Goal: Task Accomplishment & Management: Use online tool/utility

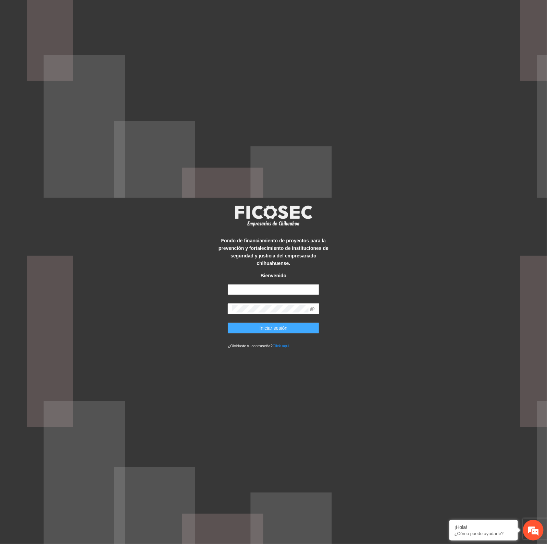
type input "**********"
click at [297, 326] on button "Iniciar sesión" at bounding box center [273, 327] width 91 height 11
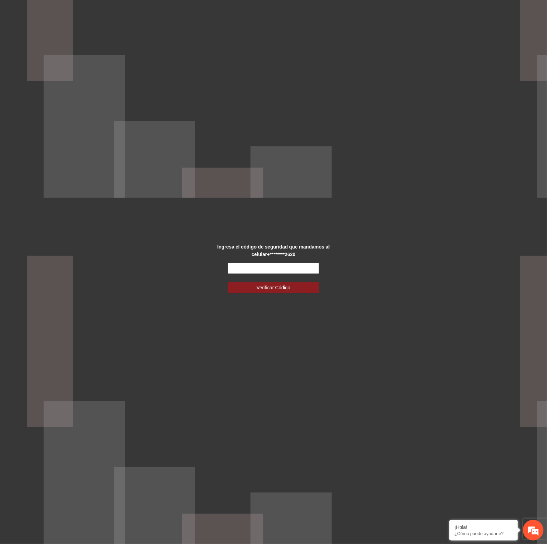
click at [298, 268] on input "text" at bounding box center [273, 268] width 91 height 11
type input "******"
click at [295, 288] on button "Verificar Código" at bounding box center [273, 287] width 91 height 11
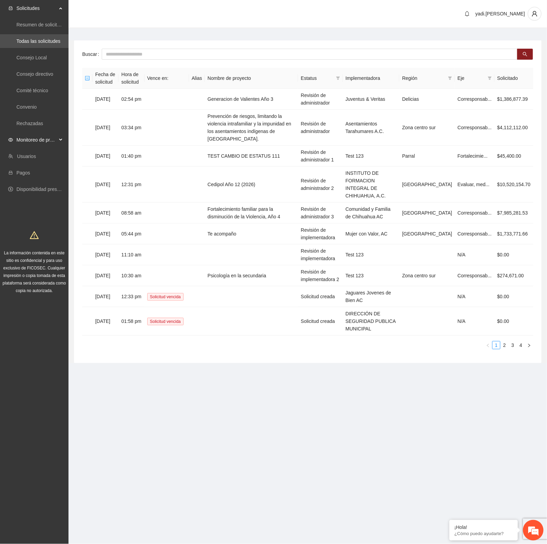
click at [24, 135] on span "Monitoreo de proyectos" at bounding box center [36, 140] width 40 height 14
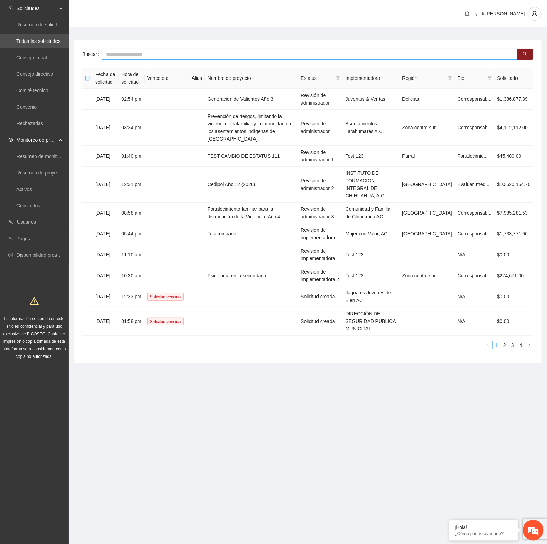
click at [155, 51] on input "text" at bounding box center [310, 54] width 416 height 11
type input "*******"
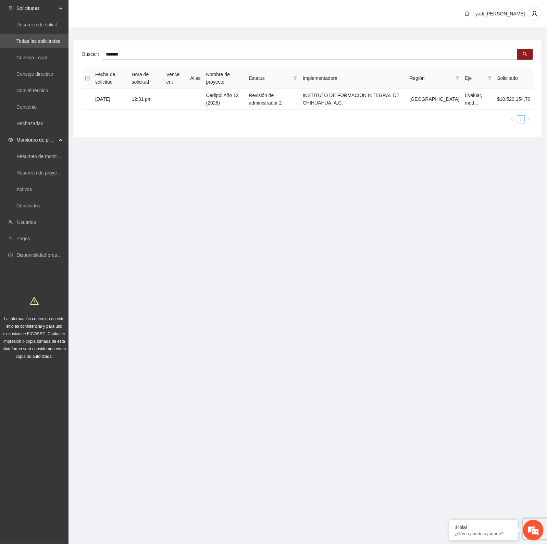
click at [27, 135] on span "Monitoreo de proyectos" at bounding box center [36, 140] width 40 height 14
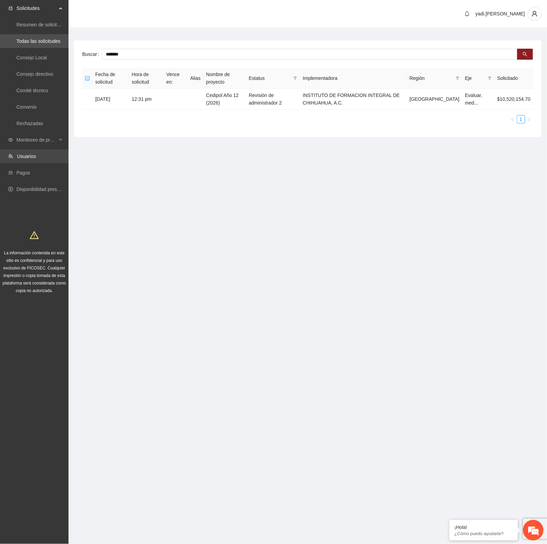
click at [26, 159] on link "Usuarios" at bounding box center [26, 155] width 19 height 5
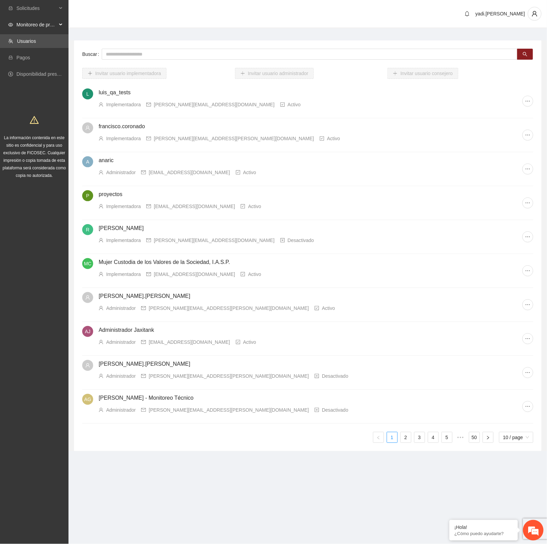
click at [29, 21] on span "Monitoreo de proyectos" at bounding box center [36, 25] width 40 height 14
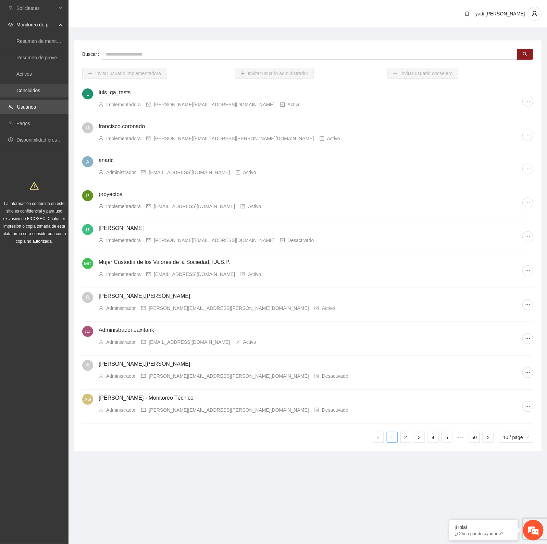
click at [28, 91] on link "Concluidos" at bounding box center [28, 90] width 24 height 5
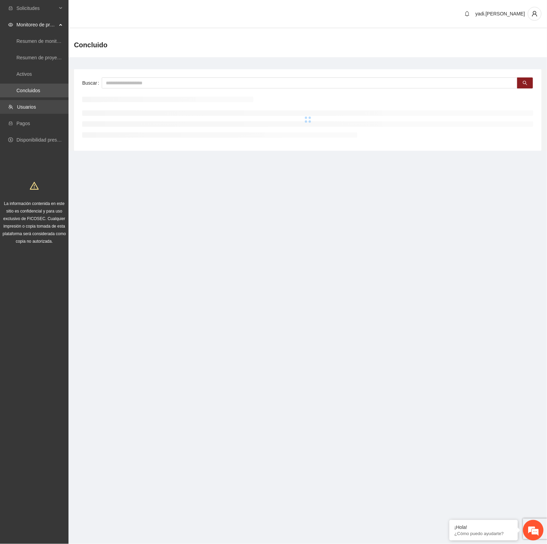
click at [28, 105] on link "Usuarios" at bounding box center [26, 106] width 19 height 5
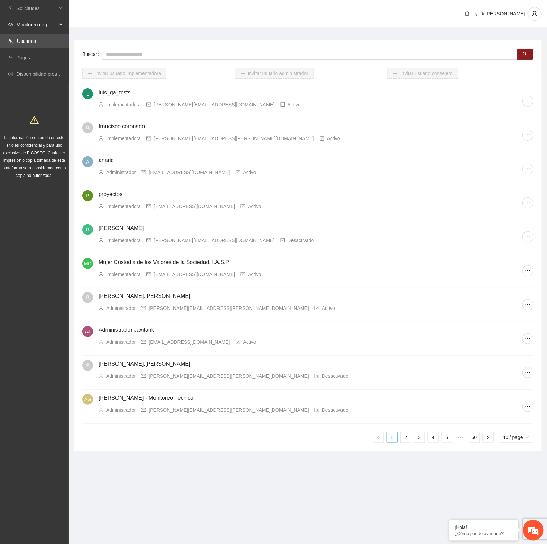
click at [34, 25] on span "Monitoreo de proyectos" at bounding box center [36, 25] width 40 height 14
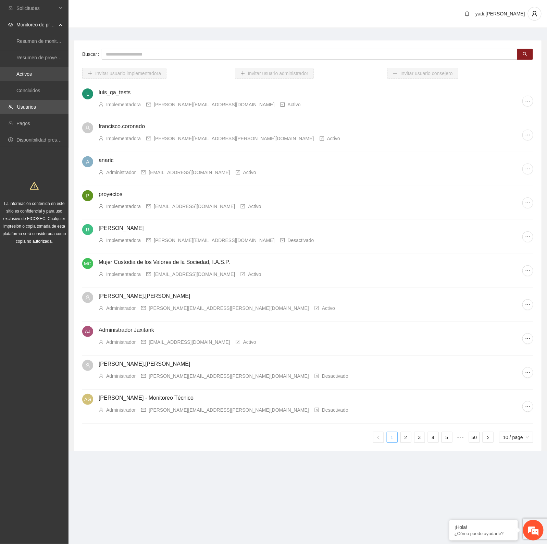
click at [26, 74] on link "Activos" at bounding box center [23, 73] width 15 height 5
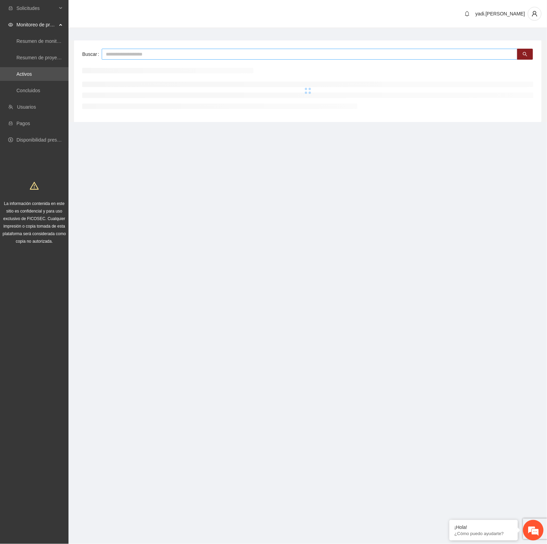
click at [133, 55] on input "text" at bounding box center [310, 54] width 416 height 11
type input "*******"
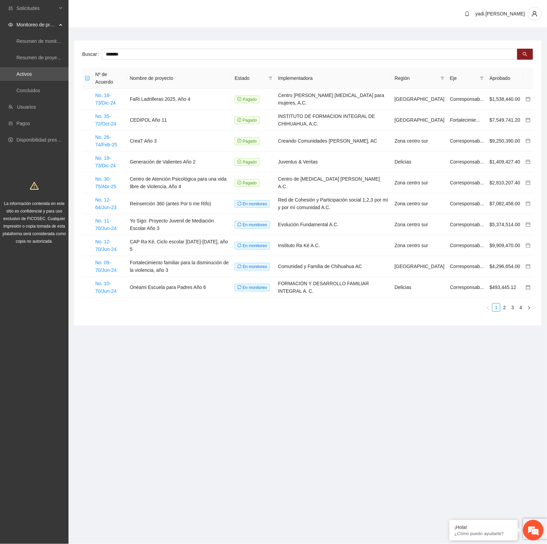
click at [353, 421] on section "Solicitudes Monitoreo de proyectos Resumen de monitoreo Resumen de proyectos ap…" at bounding box center [273, 272] width 547 height 544
click at [151, 53] on input "*******" at bounding box center [310, 54] width 416 height 11
click at [101, 119] on td "No. 35-72/Oct-24" at bounding box center [109, 120] width 35 height 21
click at [105, 122] on link "No. 35-72/Oct-24" at bounding box center [105, 119] width 21 height 13
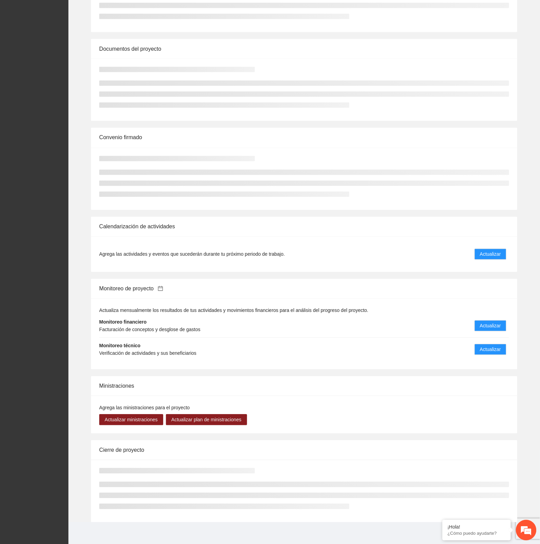
scroll to position [251, 0]
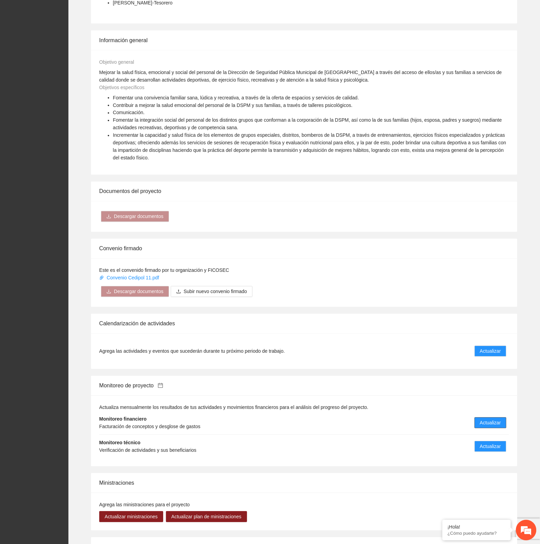
click at [485, 420] on span "Actualizar" at bounding box center [491, 423] width 21 height 8
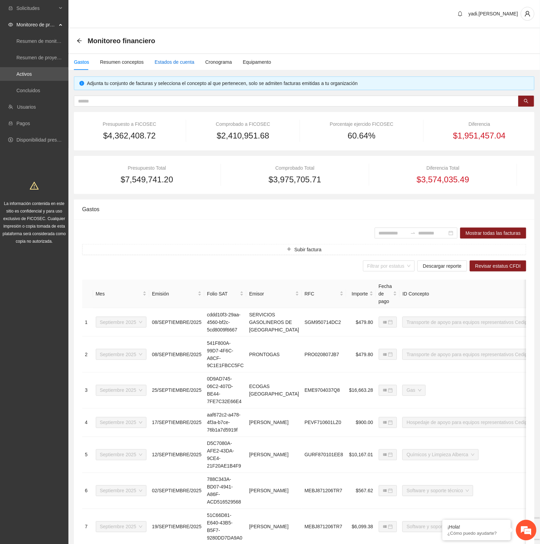
click at [172, 61] on div "Estados de cuenta" at bounding box center [175, 62] width 40 height 8
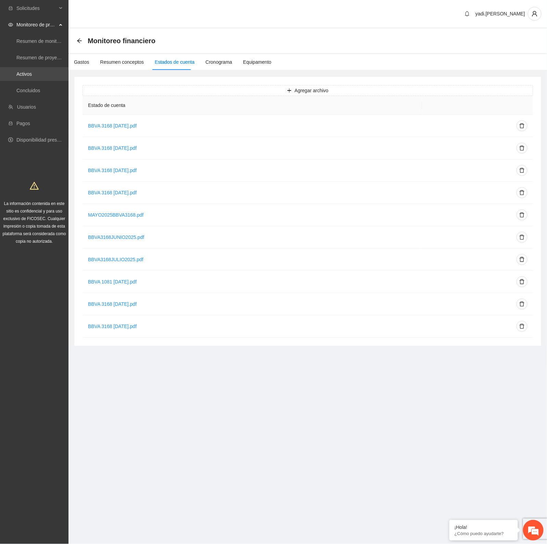
click at [29, 74] on link "Activos" at bounding box center [23, 73] width 15 height 5
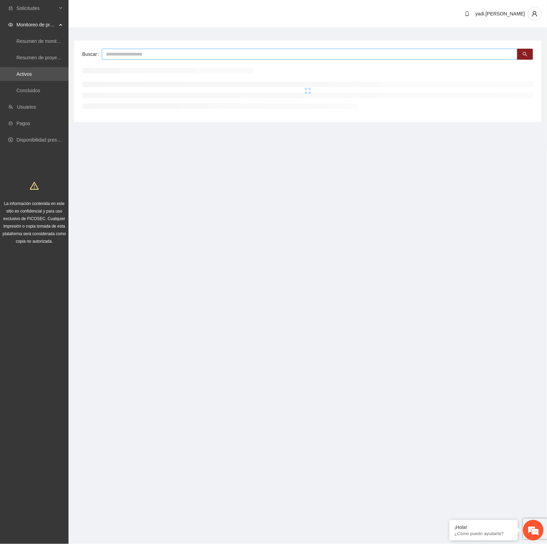
click at [132, 53] on input "text" at bounding box center [310, 54] width 416 height 11
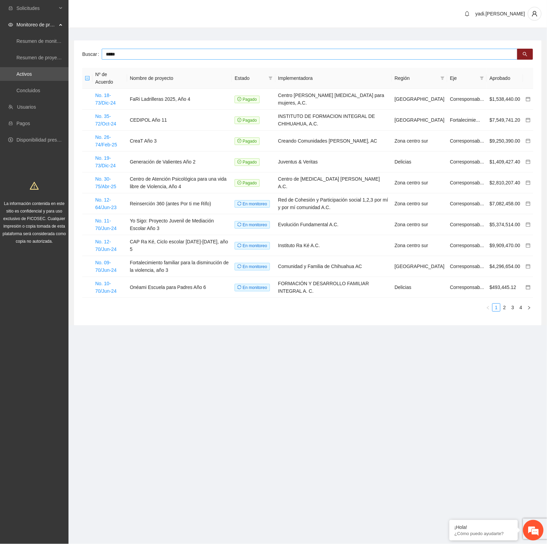
type input "*****"
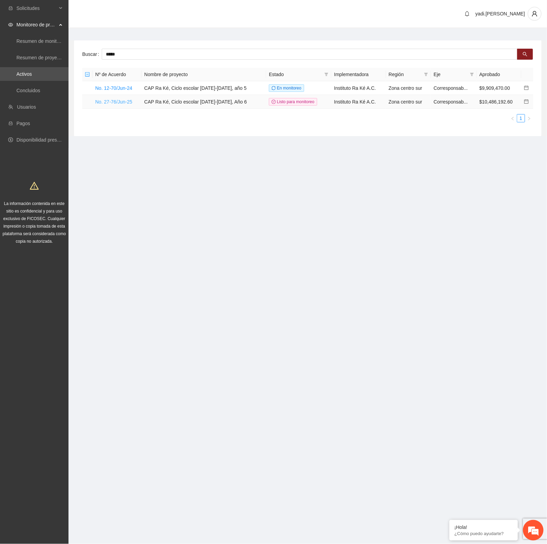
click at [119, 101] on link "No. 27-76/Jun-25" at bounding box center [113, 101] width 37 height 5
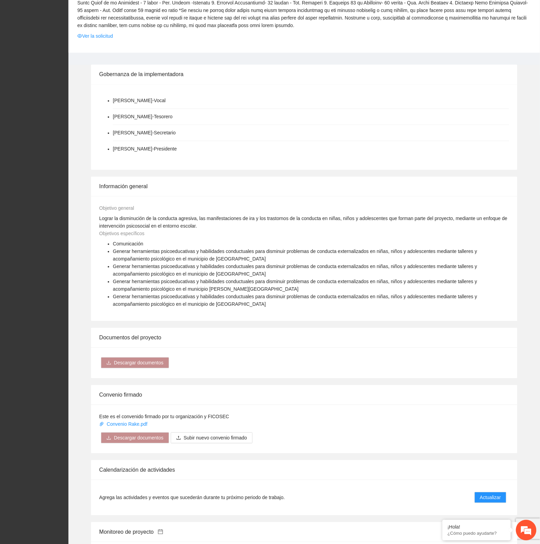
scroll to position [471, 0]
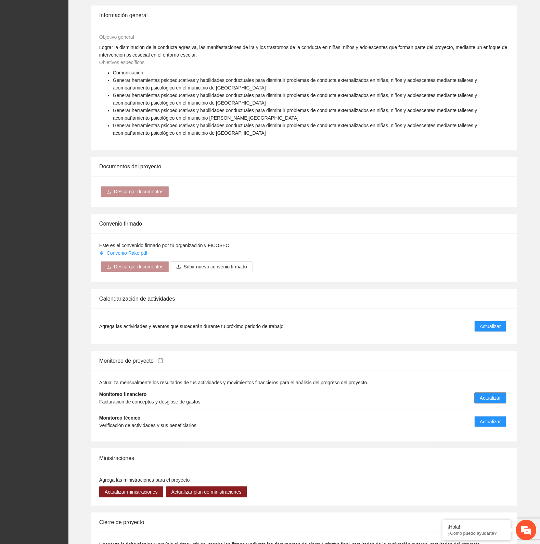
click at [492, 394] on span "Actualizar" at bounding box center [491, 398] width 21 height 8
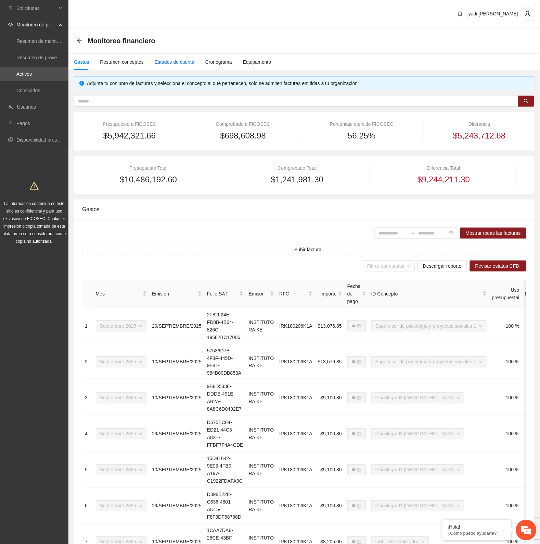
click at [172, 61] on div "Estados de cuenta" at bounding box center [175, 62] width 40 height 8
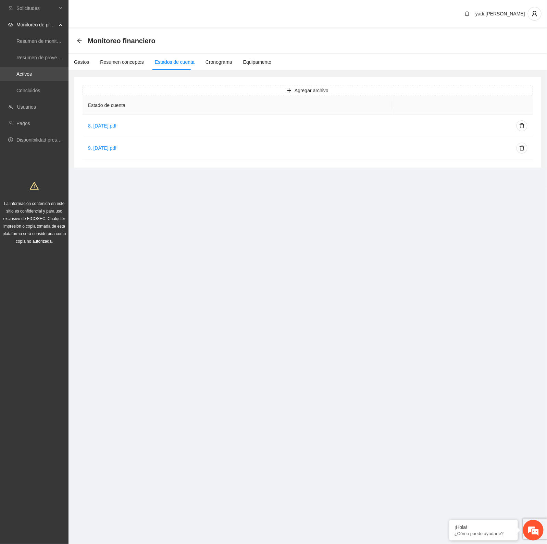
click at [32, 76] on link "Activos" at bounding box center [23, 73] width 15 height 5
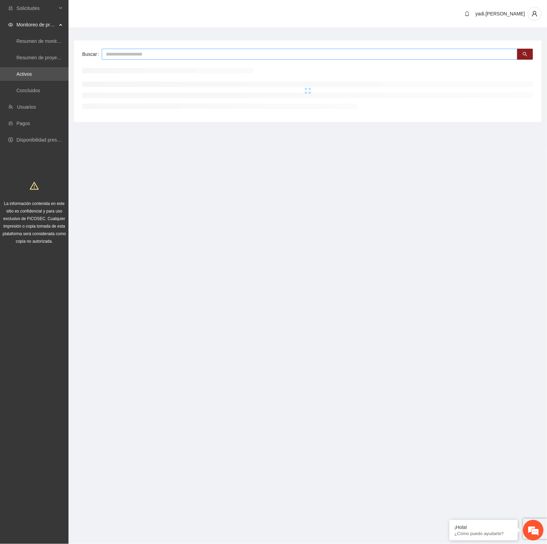
click at [118, 54] on input "text" at bounding box center [310, 54] width 416 height 11
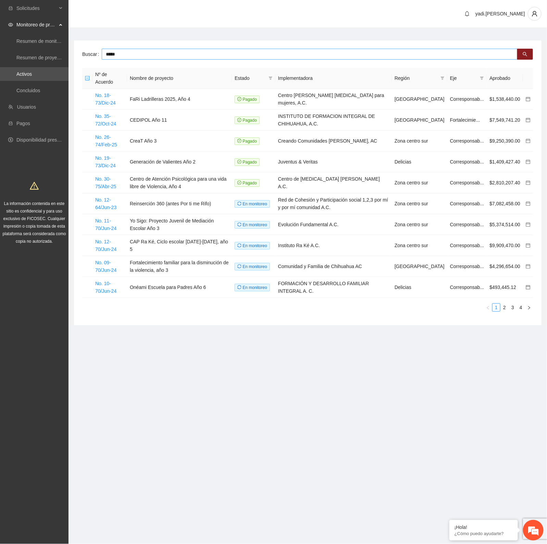
type input "*****"
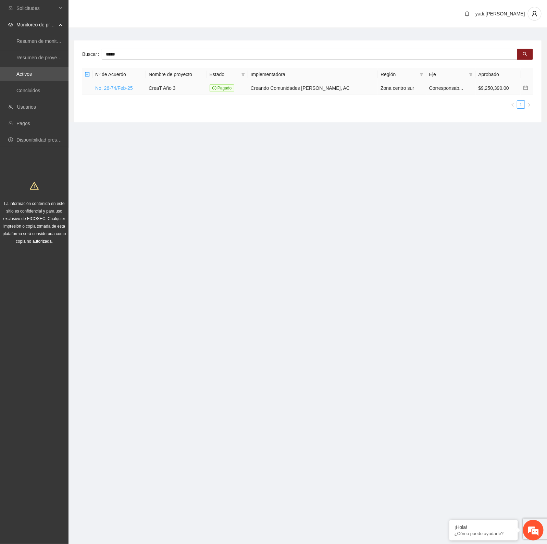
click at [122, 88] on link "No. 26-74/Feb-25" at bounding box center [114, 87] width 38 height 5
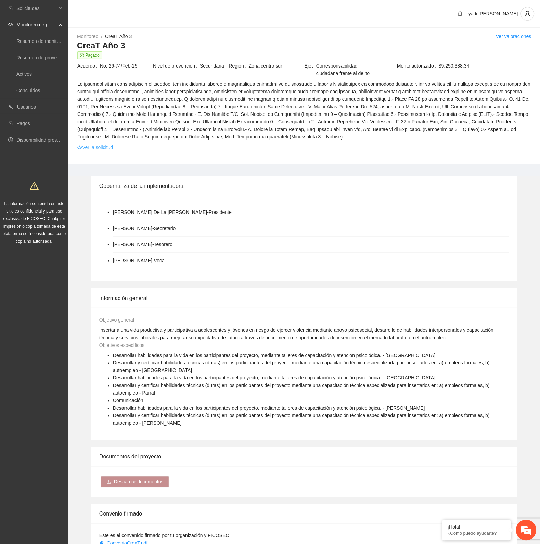
click at [100, 148] on link "Ver la solicitud" at bounding box center [95, 148] width 36 height 8
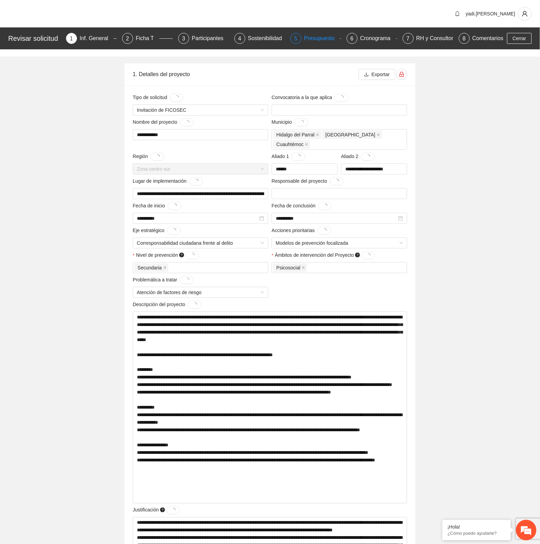
click at [324, 39] on div "Presupuesto" at bounding box center [322, 38] width 36 height 11
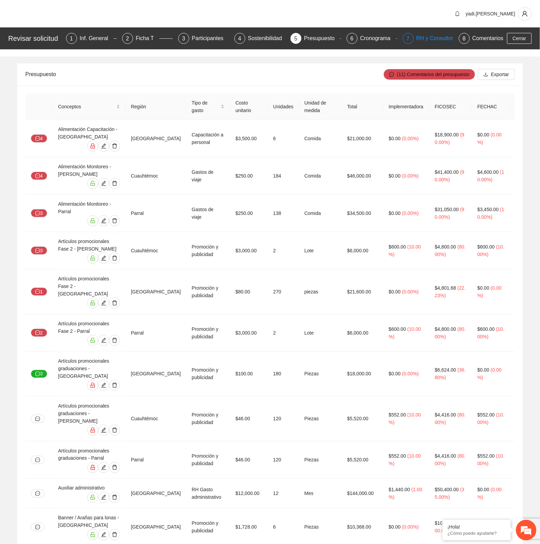
click at [418, 38] on div "RH y Consultores" at bounding box center [441, 38] width 48 height 11
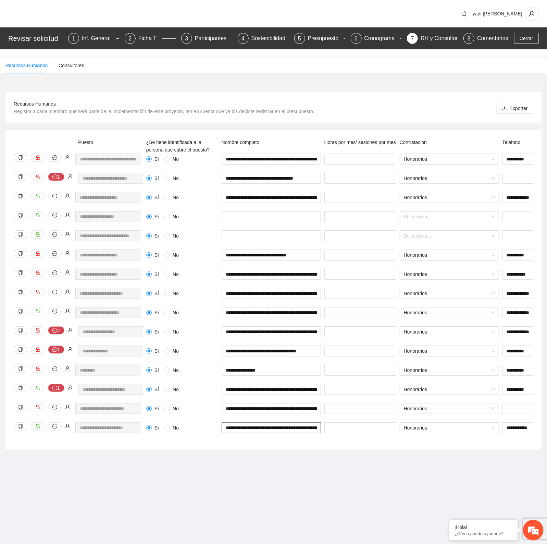
click at [294, 426] on input "**********" at bounding box center [271, 427] width 99 height 11
drag, startPoint x: 276, startPoint y: 429, endPoint x: 316, endPoint y: 427, distance: 40.5
click at [316, 427] on input "**********" at bounding box center [271, 427] width 99 height 11
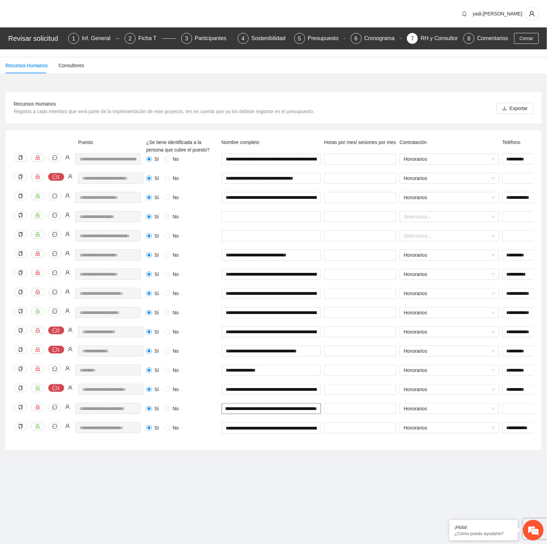
drag, startPoint x: 294, startPoint y: 410, endPoint x: 319, endPoint y: 412, distance: 25.7
click at [319, 412] on input "**********" at bounding box center [271, 408] width 99 height 11
drag, startPoint x: 297, startPoint y: 427, endPoint x: 329, endPoint y: 431, distance: 32.4
click at [329, 431] on div "**********" at bounding box center [472, 431] width 654 height 19
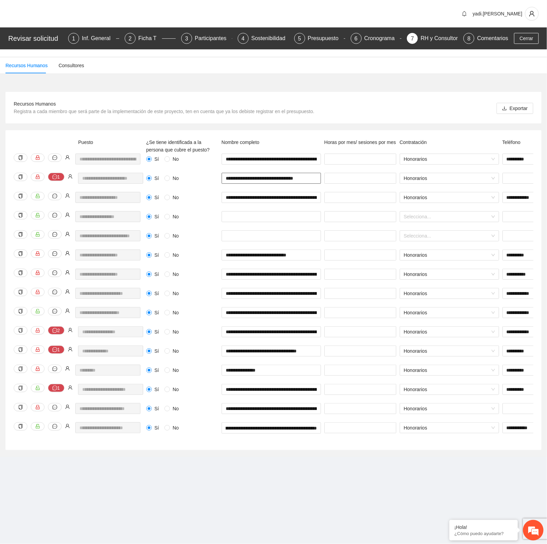
scroll to position [0, 0]
drag, startPoint x: 268, startPoint y: 179, endPoint x: 320, endPoint y: 182, distance: 51.5
click at [320, 182] on input "**********" at bounding box center [271, 178] width 99 height 11
click at [320, 34] on div "Presupuesto" at bounding box center [326, 38] width 36 height 11
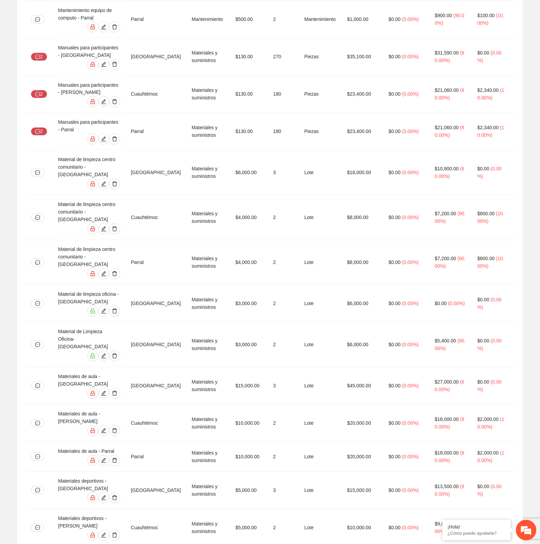
scroll to position [3254, 0]
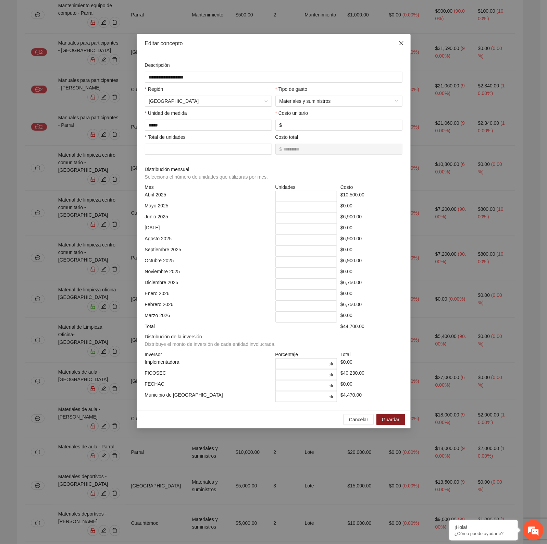
click at [402, 45] on icon "close" at bounding box center [401, 43] width 4 height 4
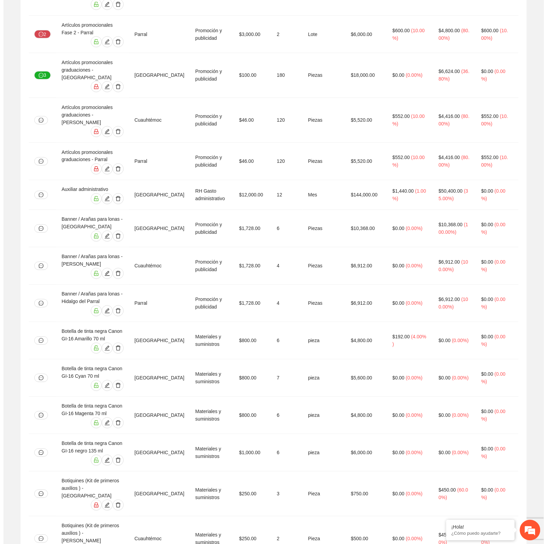
scroll to position [0, 0]
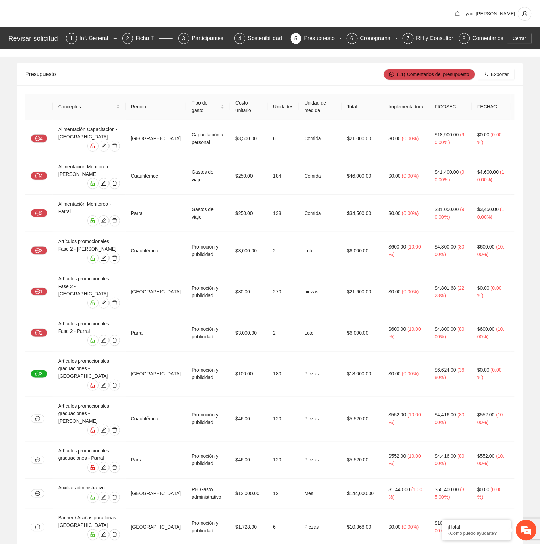
click at [518, 30] on div "Revisar solicitud 1 Inf. General 2 Ficha T 3 Participantes 4 Sostenibilidad 5 P…" at bounding box center [270, 38] width 540 height 22
click at [518, 39] on span "Cerrar" at bounding box center [520, 39] width 14 height 8
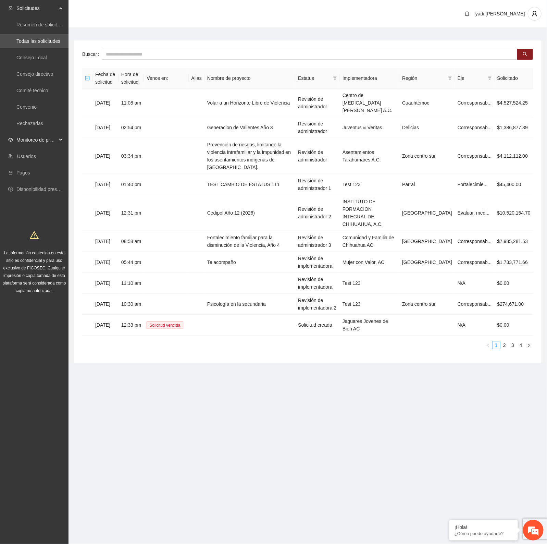
click at [34, 141] on span "Monitoreo de proyectos" at bounding box center [36, 140] width 40 height 14
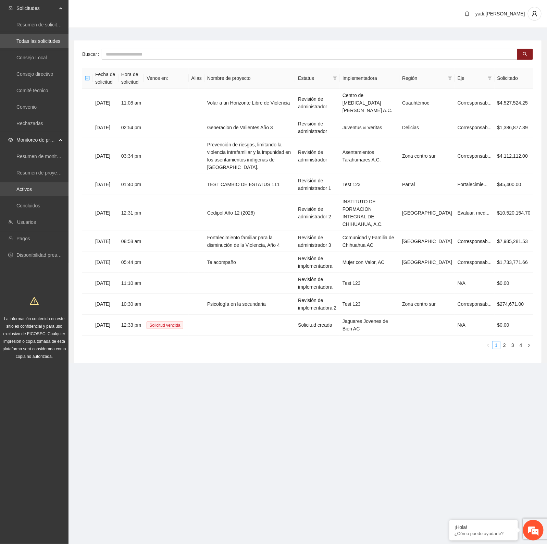
drag, startPoint x: 23, startPoint y: 187, endPoint x: 77, endPoint y: 91, distance: 109.9
click at [23, 186] on link "Activos" at bounding box center [23, 188] width 15 height 5
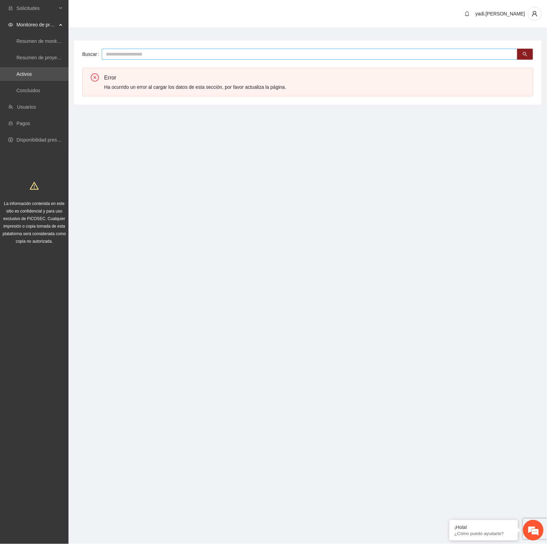
drag, startPoint x: 130, startPoint y: 58, endPoint x: 133, endPoint y: 55, distance: 3.9
click at [133, 54] on input "text" at bounding box center [310, 54] width 416 height 11
click at [152, 53] on input "text" at bounding box center [310, 54] width 416 height 11
type input "*****"
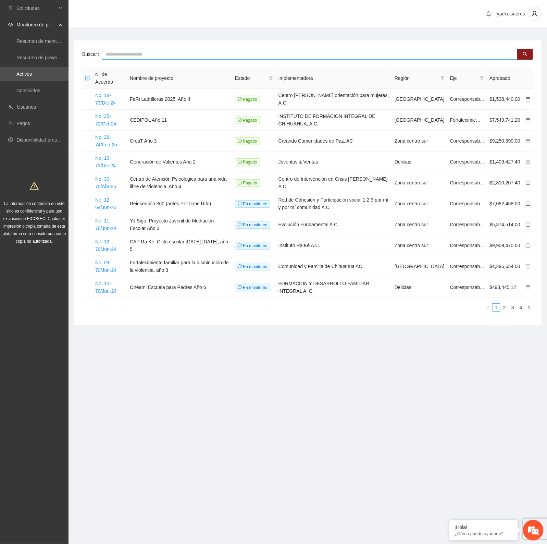
click at [184, 55] on input "text" at bounding box center [310, 54] width 416 height 11
type input "*****"
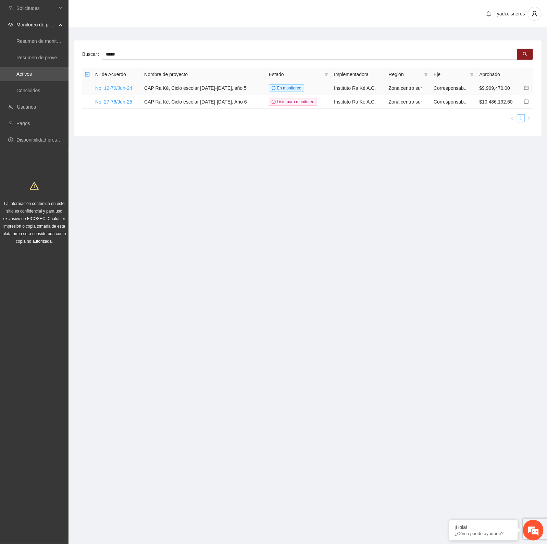
click at [120, 89] on link "No. 12-70/Jun-24" at bounding box center [113, 87] width 37 height 5
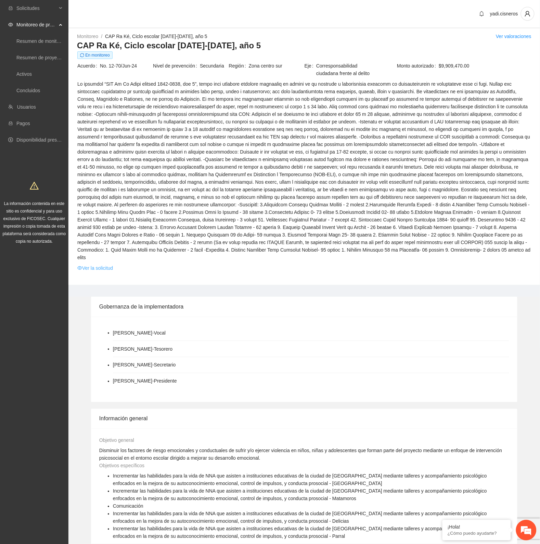
click at [104, 264] on link "Ver la solicitud" at bounding box center [95, 268] width 36 height 8
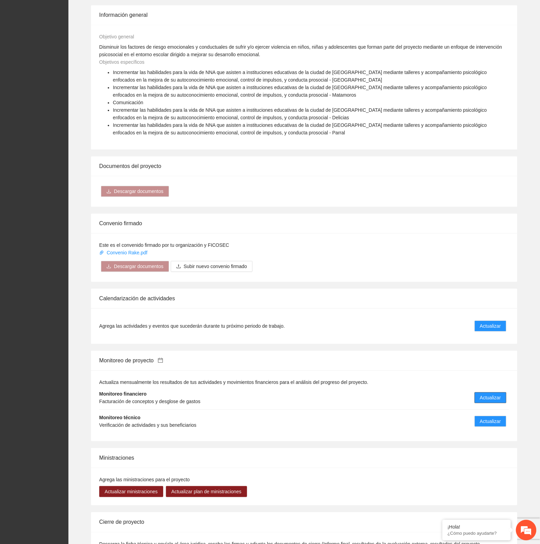
scroll to position [428, 0]
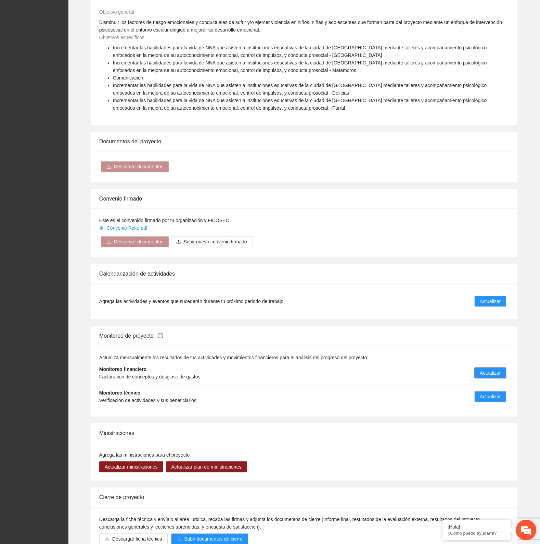
click at [504, 367] on button "Actualizar" at bounding box center [491, 372] width 32 height 11
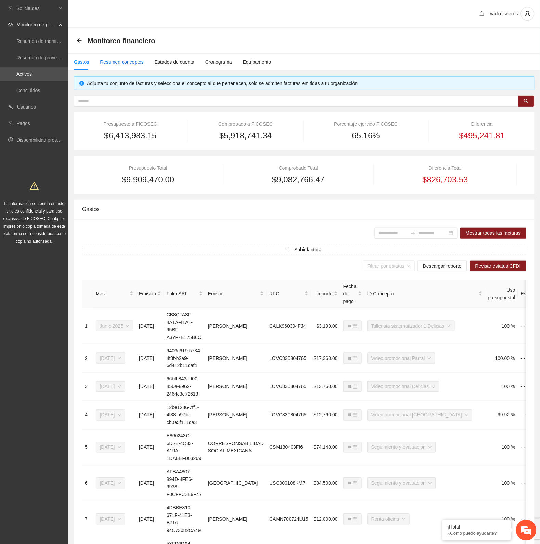
click at [124, 64] on div "Resumen conceptos" at bounding box center [122, 62] width 44 height 8
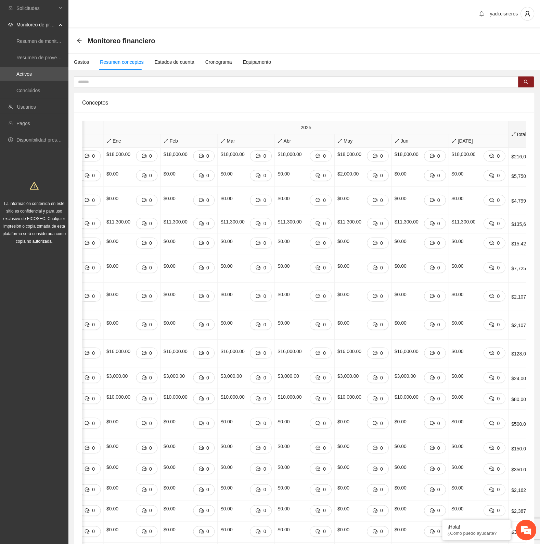
click at [513, 132] on span "Total" at bounding box center [525, 134] width 27 height 8
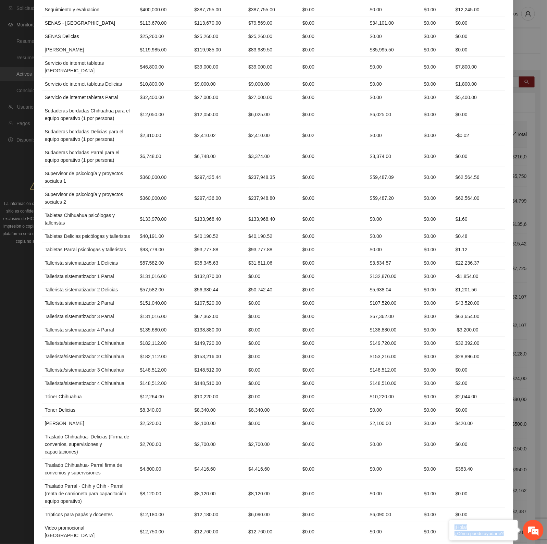
scroll to position [1116, 0]
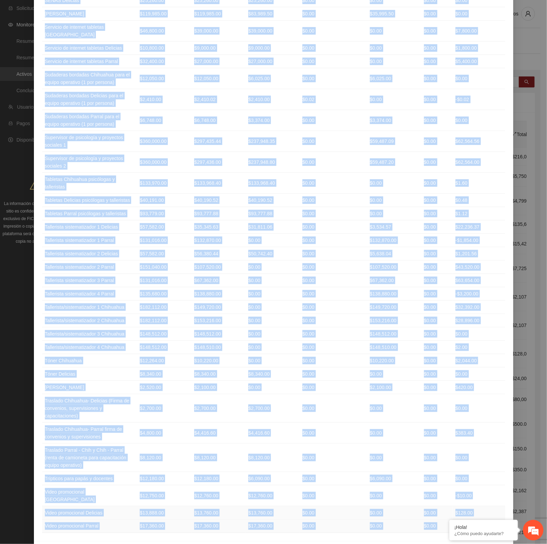
drag, startPoint x: 39, startPoint y: 67, endPoint x: 474, endPoint y: 481, distance: 600.3
copy table "Concepto Presupuesto Ejercido Ficosec Implementadora Aliado 1 Aliado 2 Remanent…"
